Goal: Find specific page/section: Find specific page/section

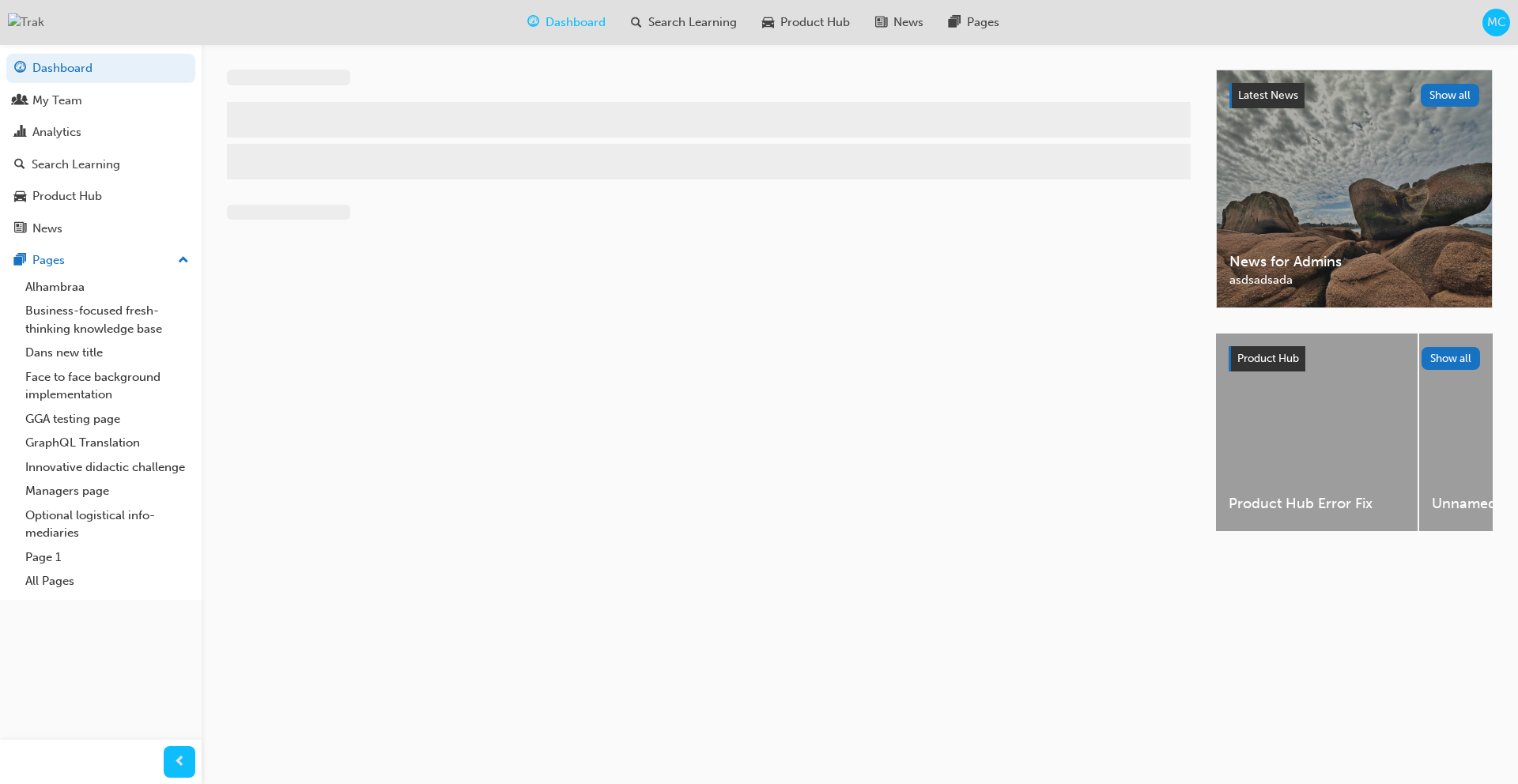
click at [1497, 23] on span "MC" at bounding box center [1496, 22] width 19 height 18
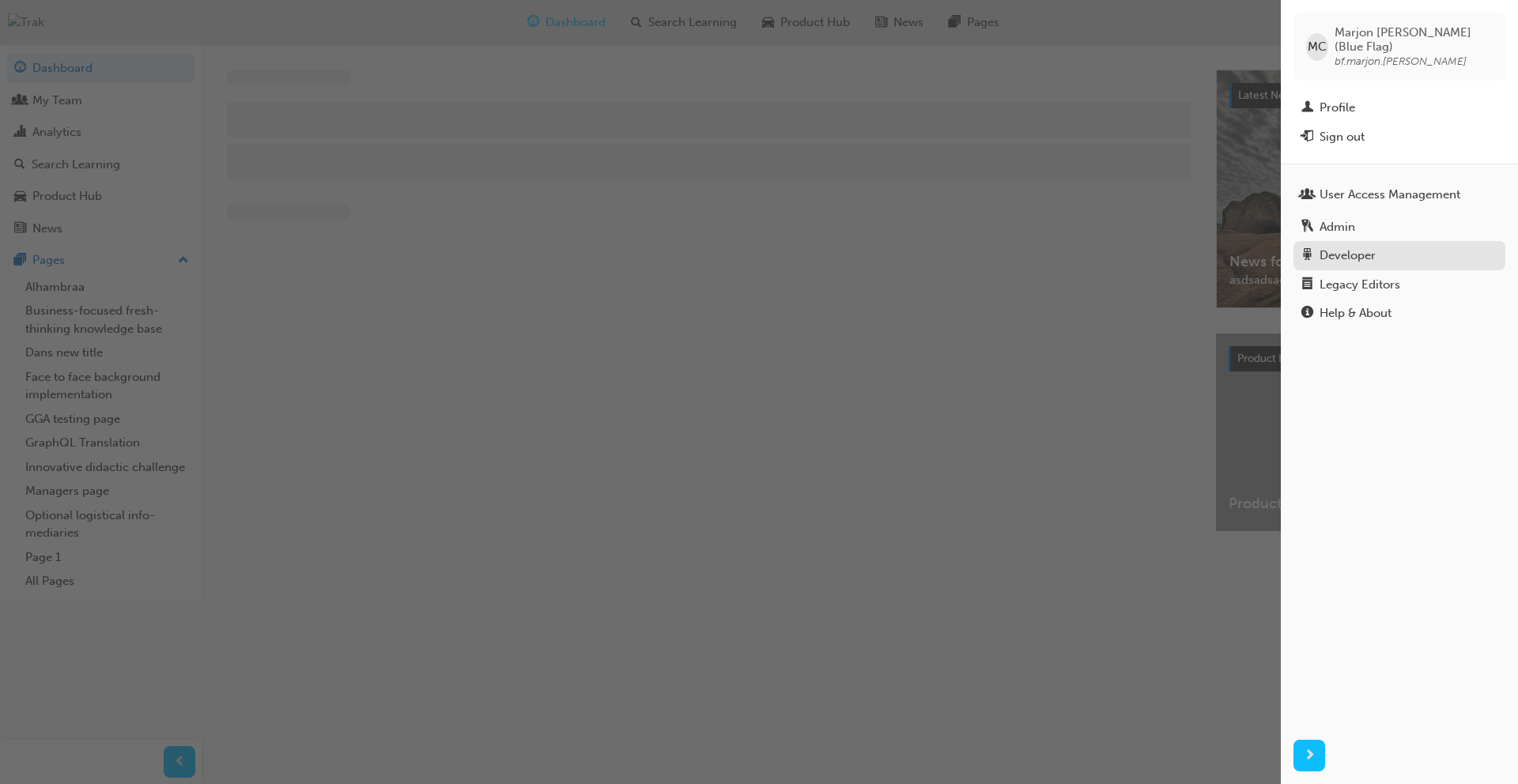
click at [1381, 246] on div "Developer" at bounding box center [1400, 255] width 196 height 20
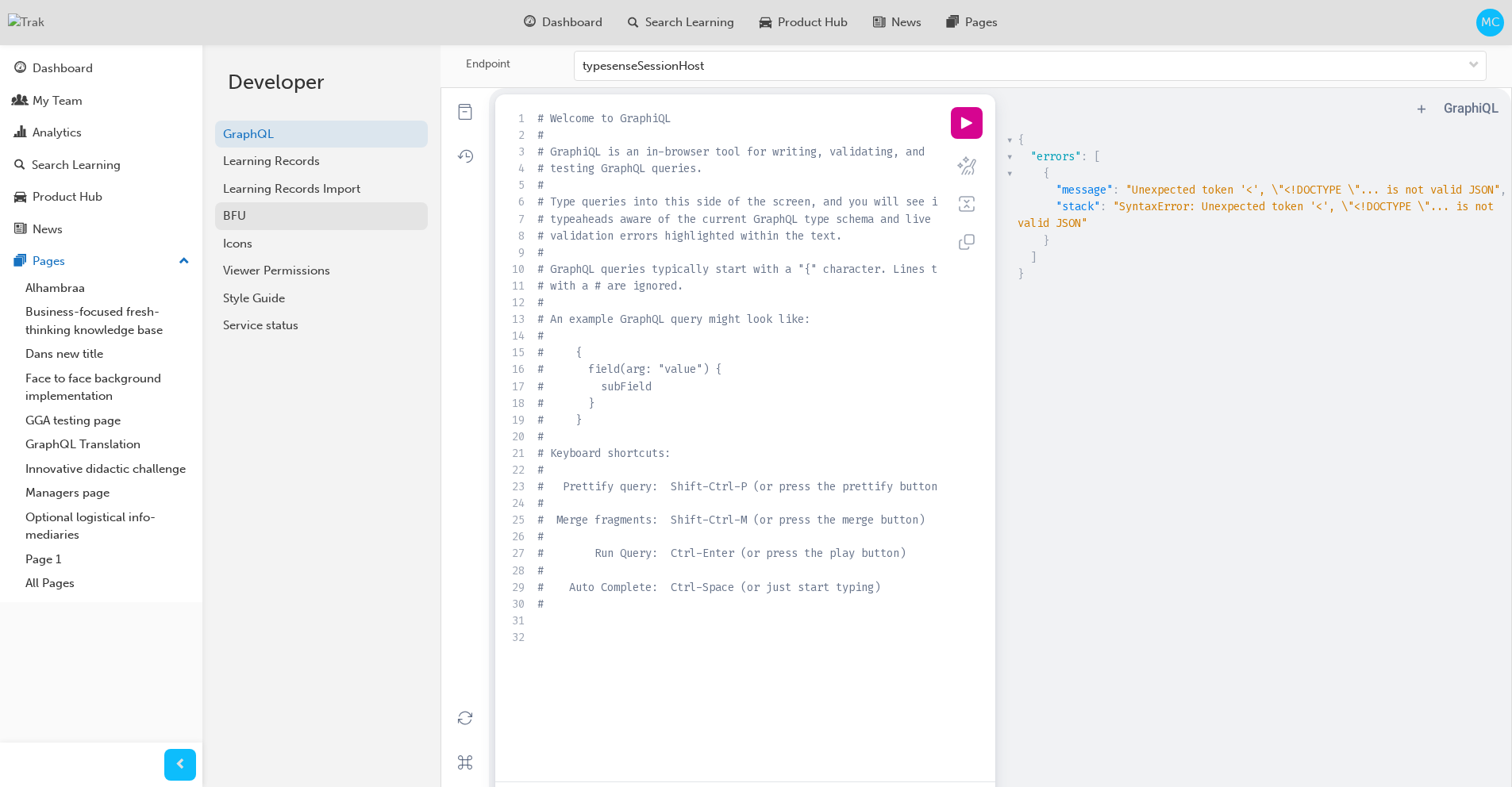
click at [269, 221] on div "BFU" at bounding box center [321, 216] width 197 height 18
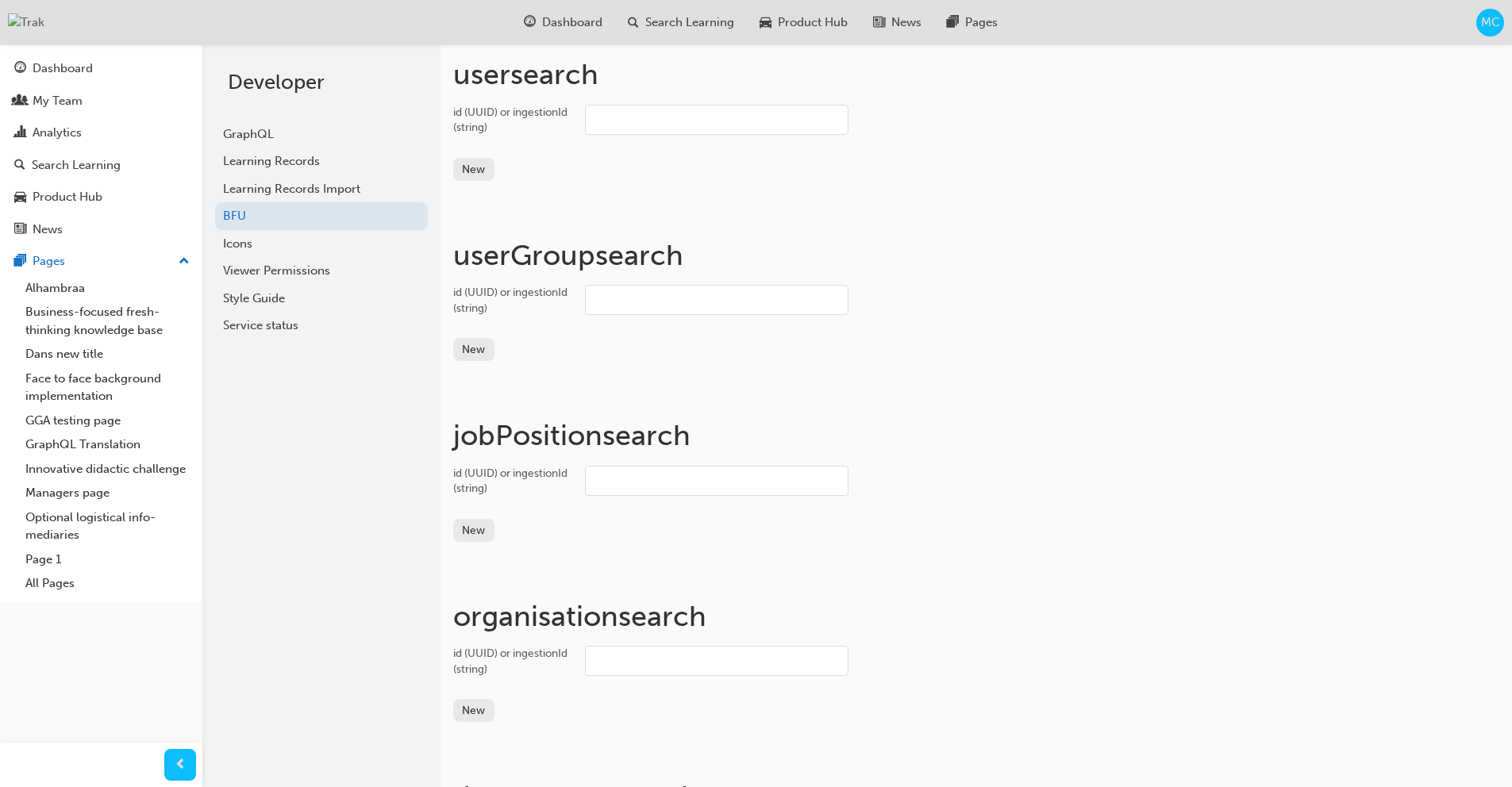
click at [699, 123] on input "id (UUID) or ingestionId (string)" at bounding box center [715, 120] width 263 height 30
paste input "user_2wAAK2fYKUfz6LTQp8CgCiZmaZK"
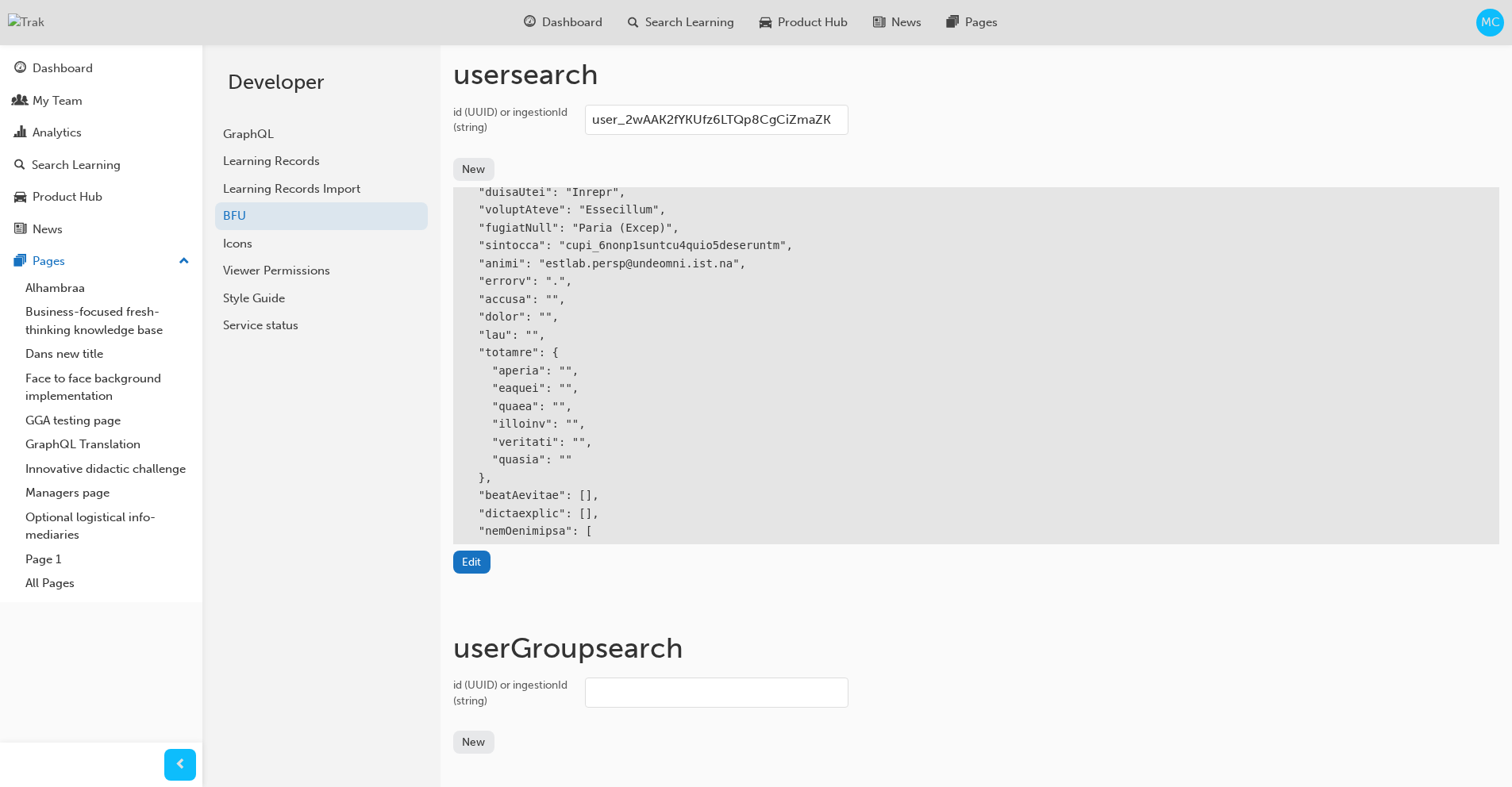
scroll to position [171, 0]
type input "user_2wAAK2fYKUfz6LTQp8CgCiZmaZK"
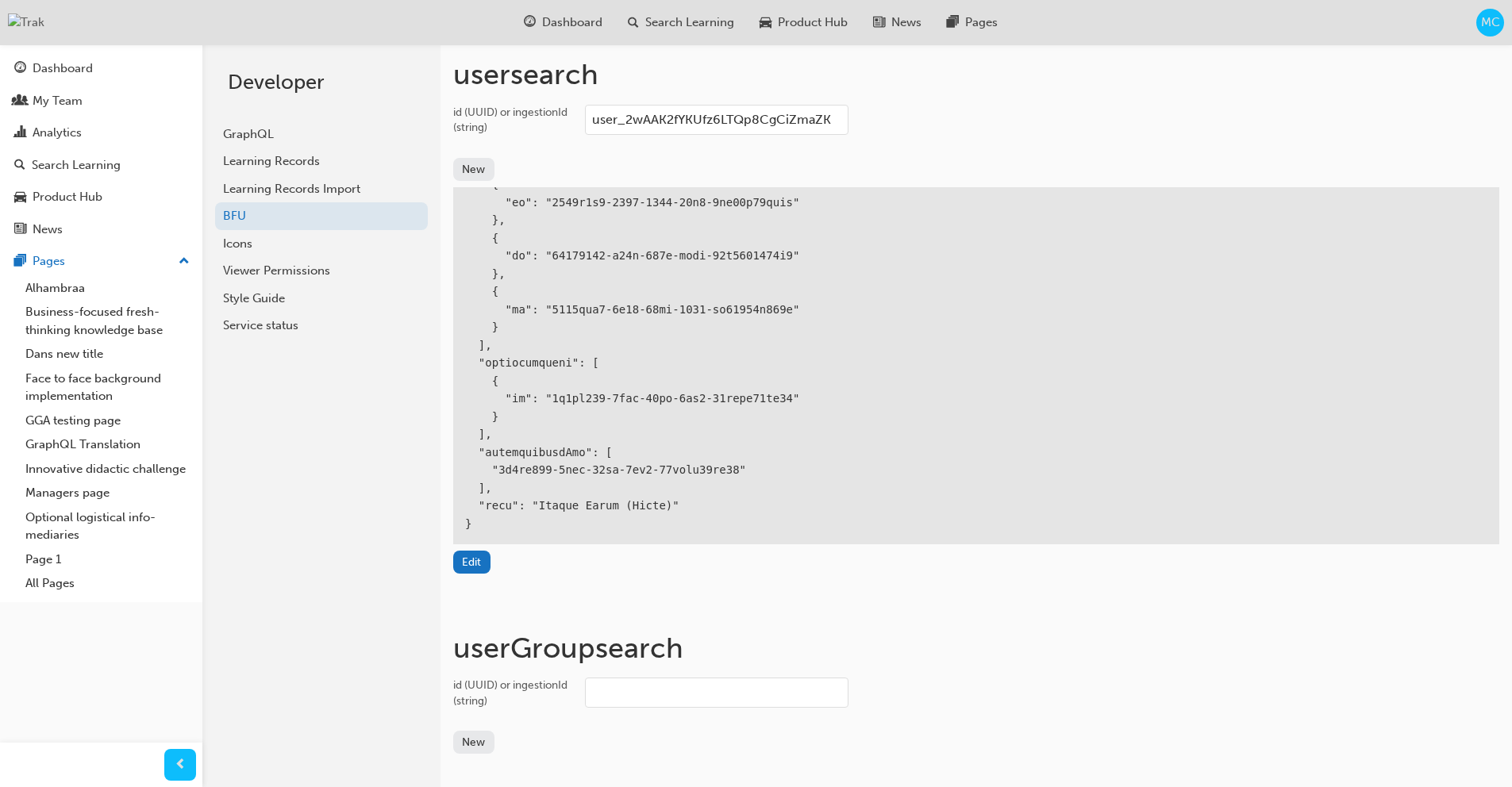
scroll to position [613, 0]
drag, startPoint x: 836, startPoint y: 123, endPoint x: 531, endPoint y: 123, distance: 305.0
click at [531, 123] on label "id (UUID) or ingestionId (string) user_2wAAK2fYKUfz6LTQp8CgCiZmaZK" at bounding box center [976, 122] width 1045 height 34
paste input "user_31oEYvH1uc5EsblW6qckkSQg8id"
type input "user_31oEYvH1uc5EsblW6qckkSQg8id"
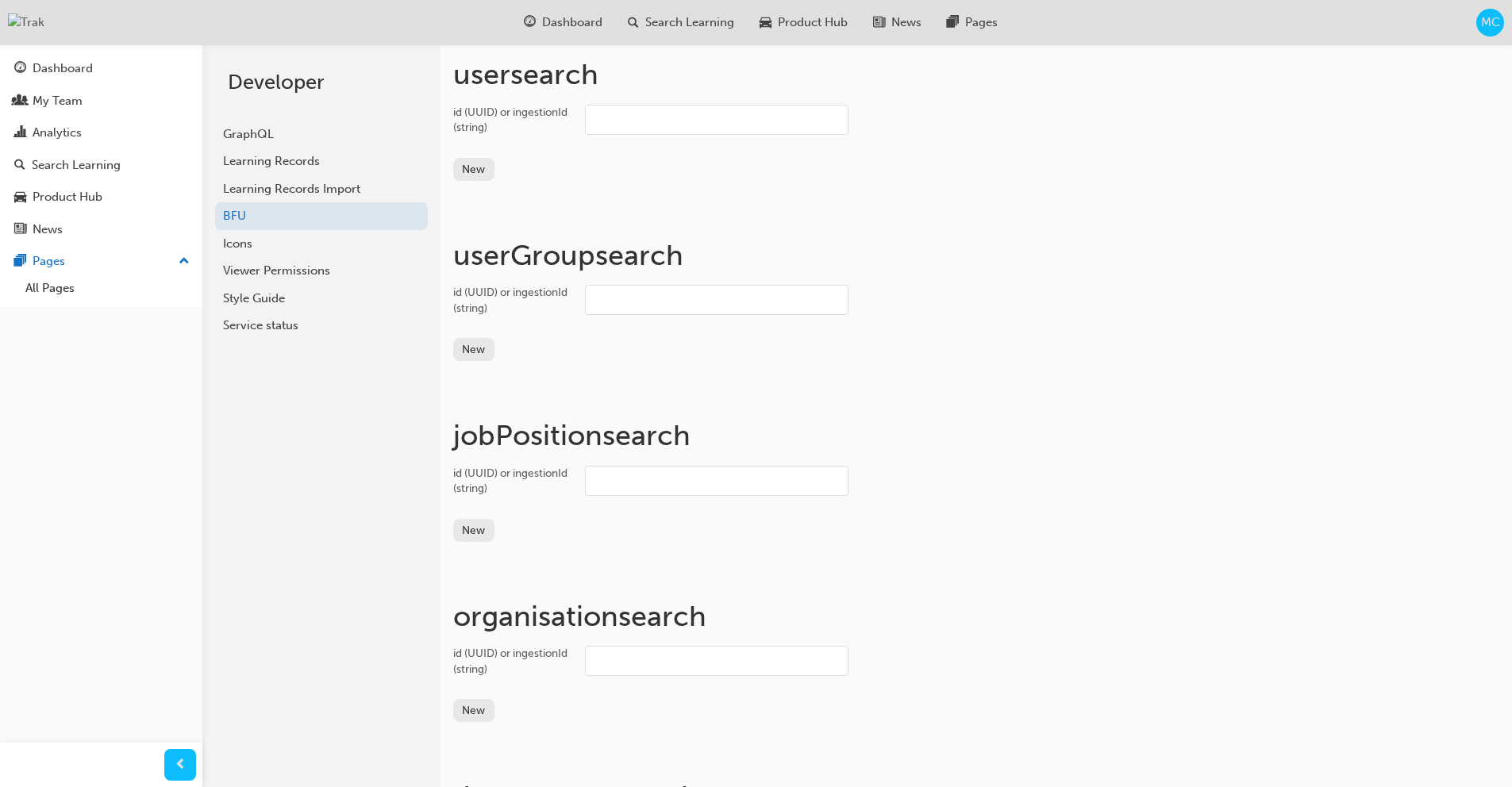
click at [700, 117] on input "id (UUID) or ingestionId (string)" at bounding box center [715, 120] width 263 height 30
paste input "user_31oEYvH1uc5EsblW6qckkSQg8id"
type input "user_31oEYvH1uc5EsblW6qckkSQg8id"
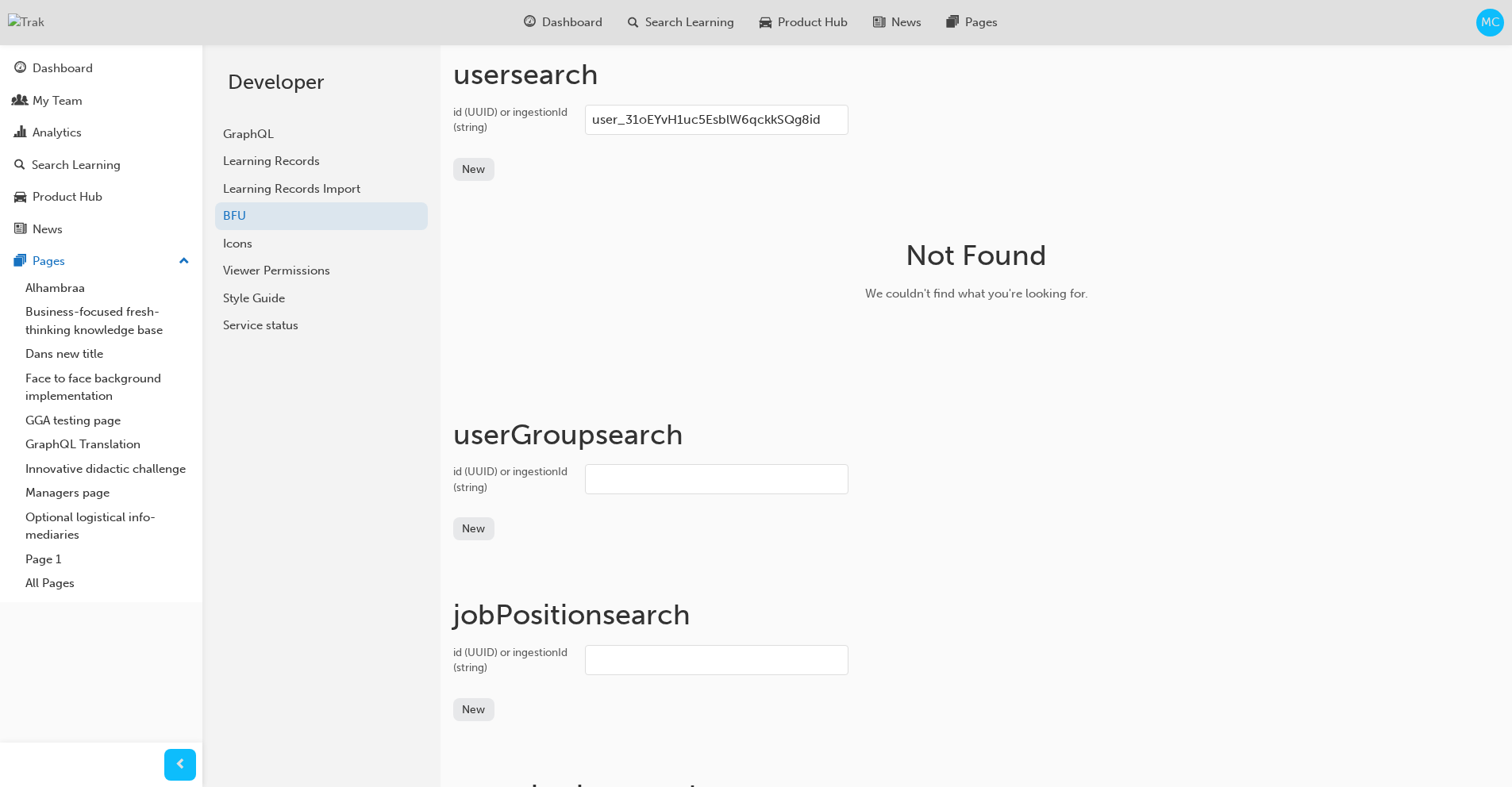
drag, startPoint x: 830, startPoint y: 122, endPoint x: 430, endPoint y: 99, distance: 400.7
click at [430, 99] on div "Developer GraphQL Learning Records Learning Records Import BFU Icons Viewer Per…" at bounding box center [857, 437] width 1309 height 787
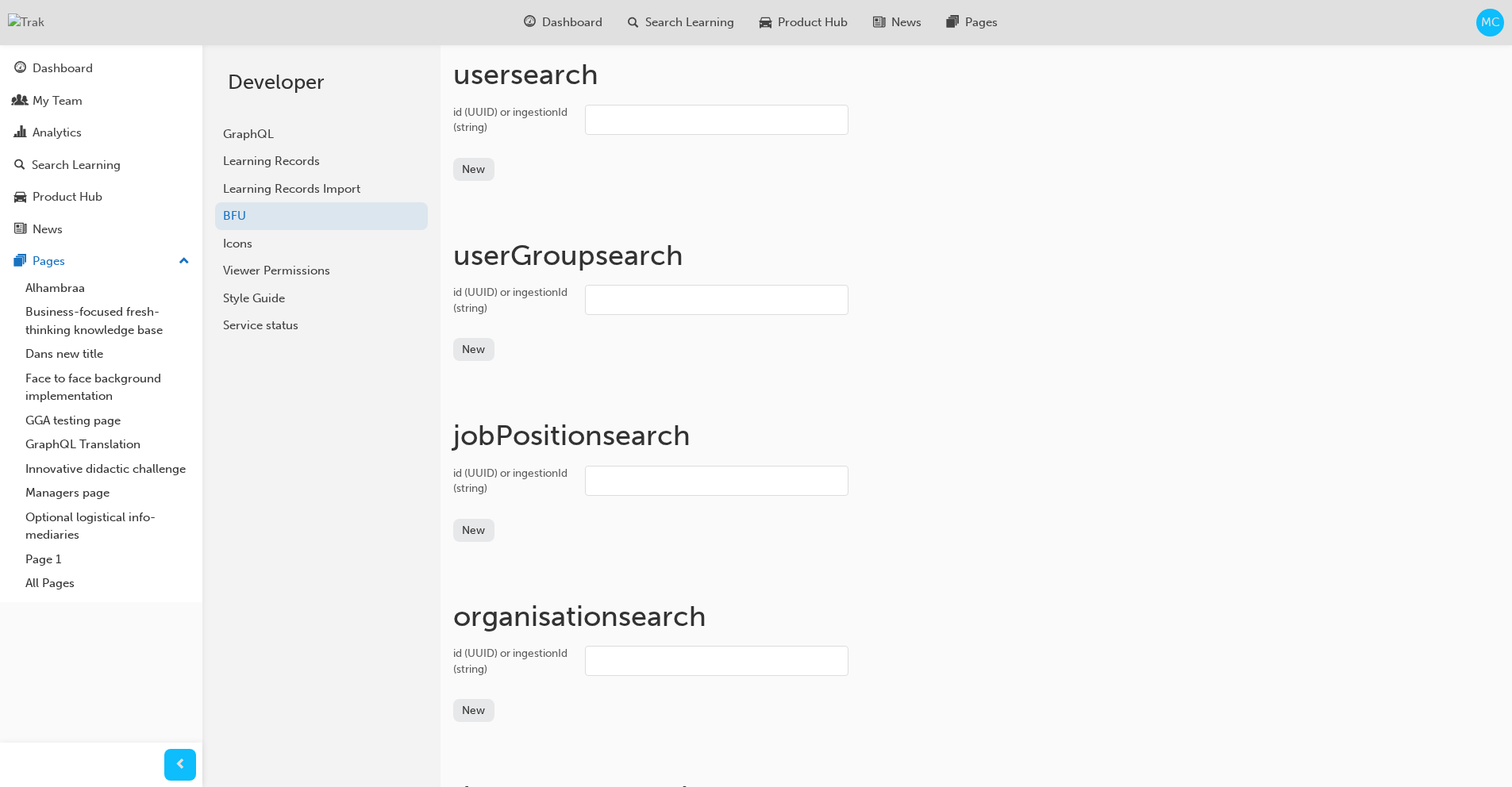
paste input "user_31oEYvH1uc5EsblW6qckkSQg8id"
type input "user_31oEYvH1uc5EsblW6qckkSQg8id"
